Goal: Information Seeking & Learning: Learn about a topic

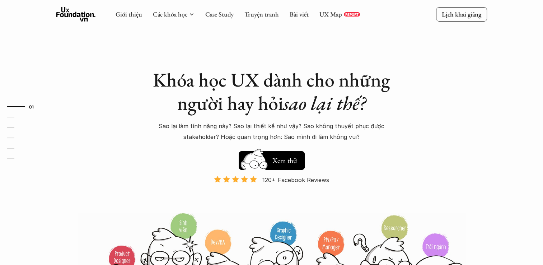
click at [283, 145] on div "Khóa học UX dành cho những người hay hỏi sao lại thế? Sao lại làm tính năng này…" at bounding box center [271, 140] width 251 height 144
click at [221, 16] on link "Case Study" at bounding box center [219, 14] width 28 height 8
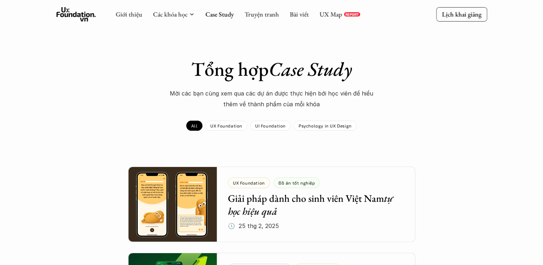
click at [174, 27] on div "Giới thiệu Các khóa học Case Study Truyện tranh Bài viết UX Map REPORT Lịch kha…" at bounding box center [271, 14] width 543 height 29
click at [177, 14] on link "Các khóa học" at bounding box center [170, 14] width 34 height 8
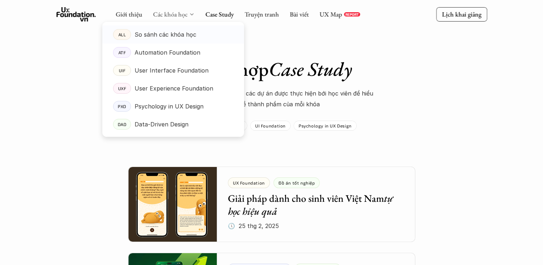
click at [155, 13] on link "Các khóa học" at bounding box center [170, 14] width 34 height 8
click at [159, 15] on link "Các khóa học" at bounding box center [170, 14] width 34 height 8
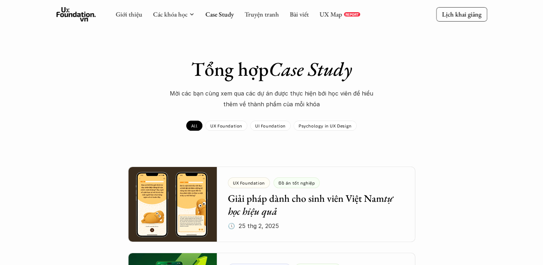
click at [460, 12] on p "Lịch khai giảng" at bounding box center [462, 14] width 40 height 8
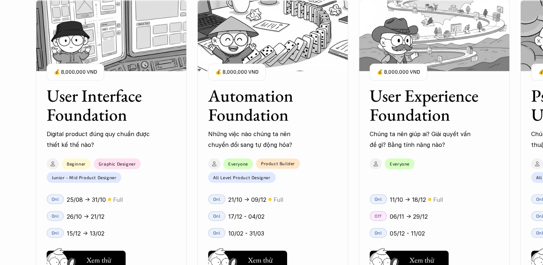
scroll to position [652, 0]
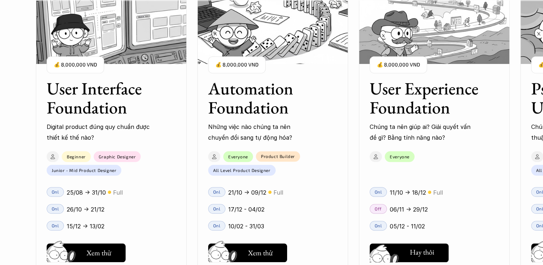
click at [414, 245] on button "Hay thôi Xem thử" at bounding box center [409, 252] width 79 height 19
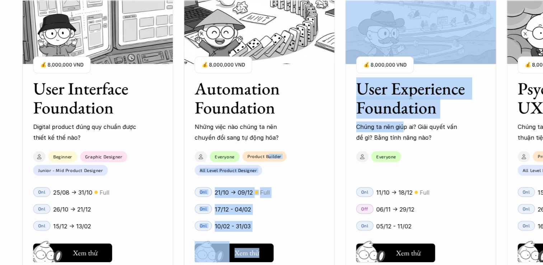
drag, startPoint x: 325, startPoint y: 138, endPoint x: 270, endPoint y: 146, distance: 55.9
click at [270, 146] on div "User Interface Foundation Digital product đúng quy chuẩn được thiết kế thế nào?…" at bounding box center [271, 132] width 471 height 265
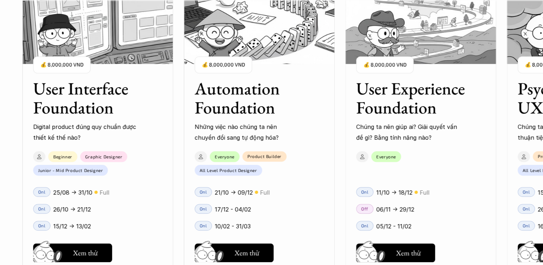
drag, startPoint x: 270, startPoint y: 146, endPoint x: 410, endPoint y: 160, distance: 141.1
click at [410, 160] on div "Everyone" at bounding box center [416, 155] width 143 height 14
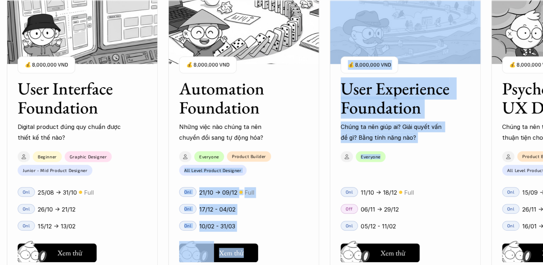
drag, startPoint x: 449, startPoint y: 162, endPoint x: 280, endPoint y: 171, distance: 168.7
click at [280, 171] on div "User Interface Foundation Digital product đúng quy chuẩn được thiết kế thế nào?…" at bounding box center [271, 132] width 471 height 265
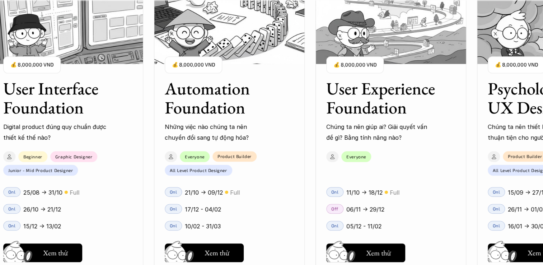
drag, startPoint x: 280, startPoint y: 171, endPoint x: 315, endPoint y: 164, distance: 35.6
click at [271, 175] on div "User Interface Foundation Digital product đúng quy chuẩn được thiết kế thế nào?…" at bounding box center [271, 132] width 471 height 265
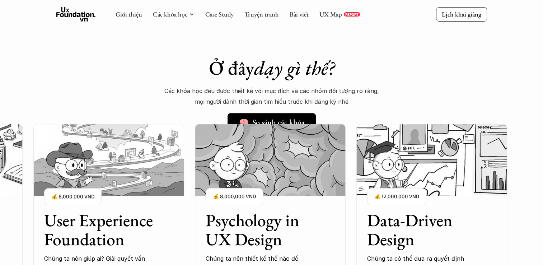
scroll to position [473, 0]
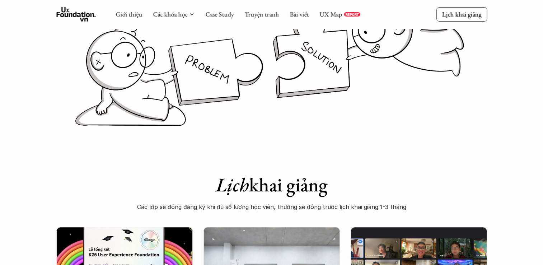
scroll to position [72, 0]
